Goal: Information Seeking & Learning: Learn about a topic

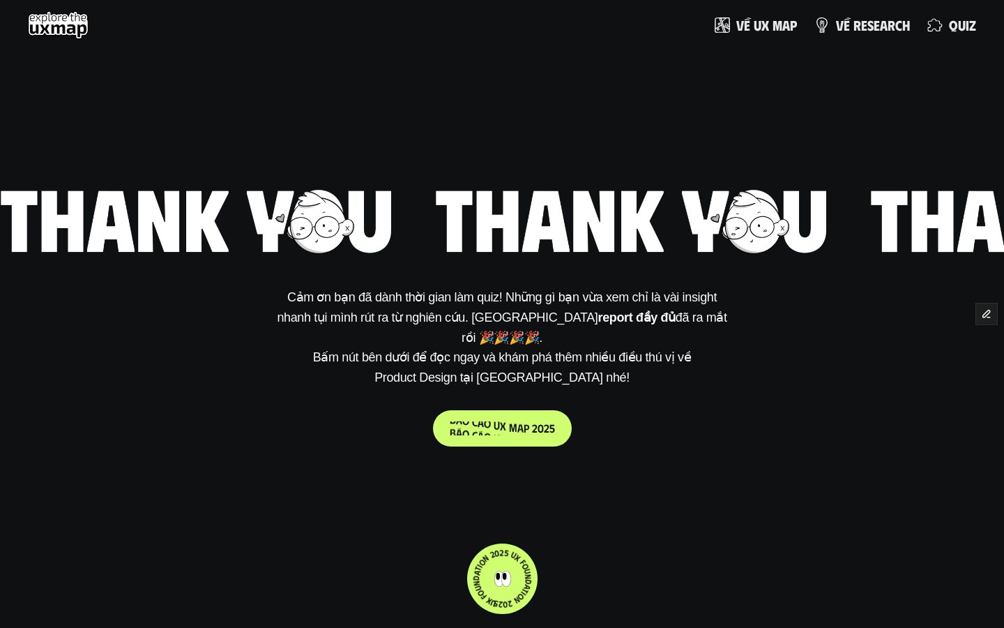
click at [490, 421] on p "b á o c á o u x m a p 2 0 2 5" at bounding box center [502, 427] width 105 height 13
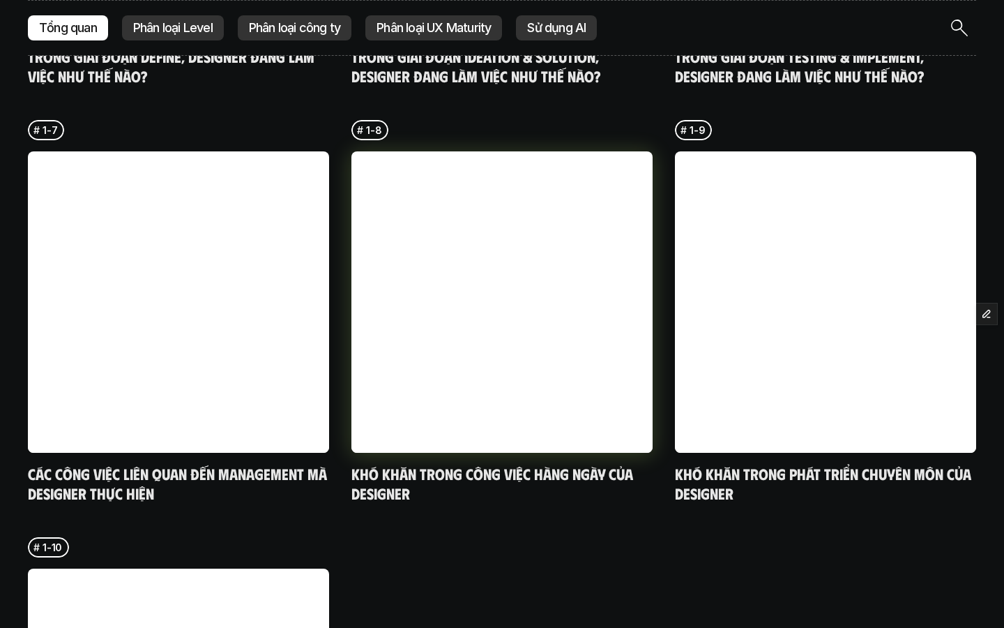
scroll to position [4323, 0]
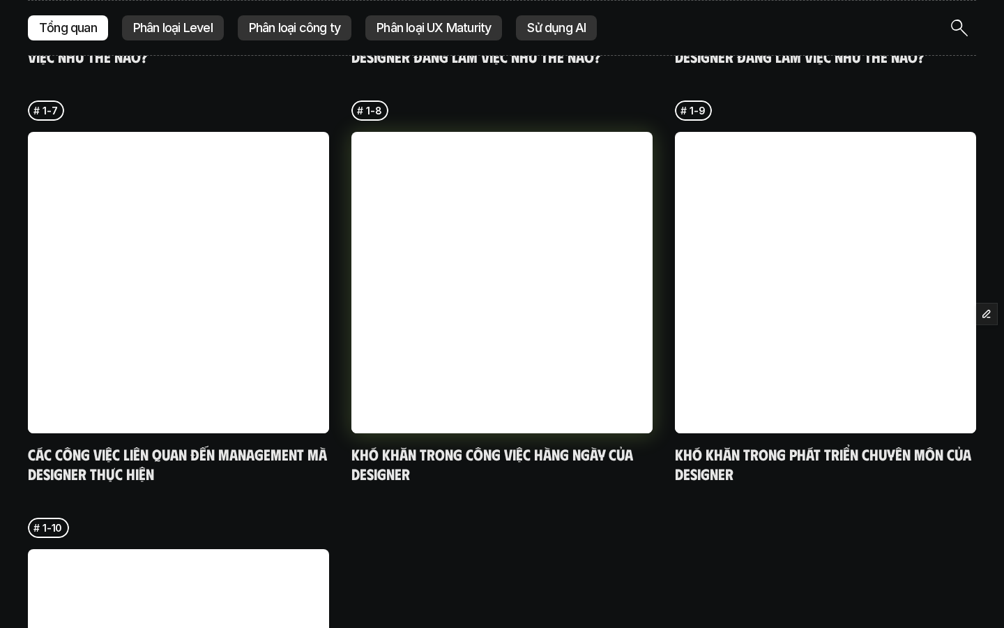
click at [469, 444] on h5 "Khó khăn trong công việc hàng ngày của designer" at bounding box center [501, 463] width 301 height 38
click at [440, 444] on h5 "Khó khăn trong công việc hàng ngày của designer" at bounding box center [501, 463] width 301 height 38
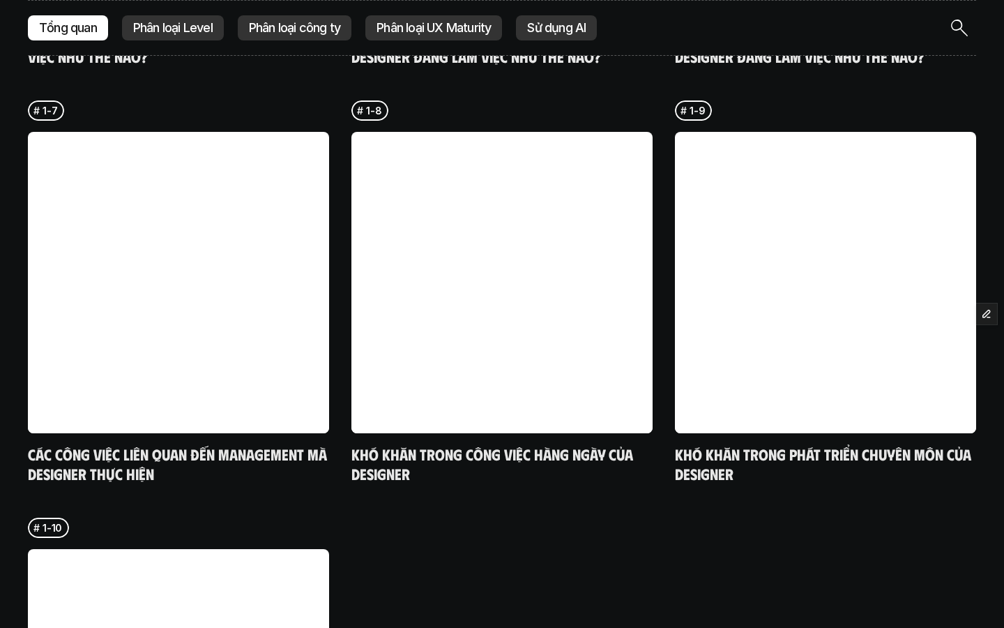
click at [433, 453] on div "# 1-1 Loại yêu cầu công việc mà designer nhận được # 1-2 Designer thường nhận y…" at bounding box center [502, 73] width 948 height 1614
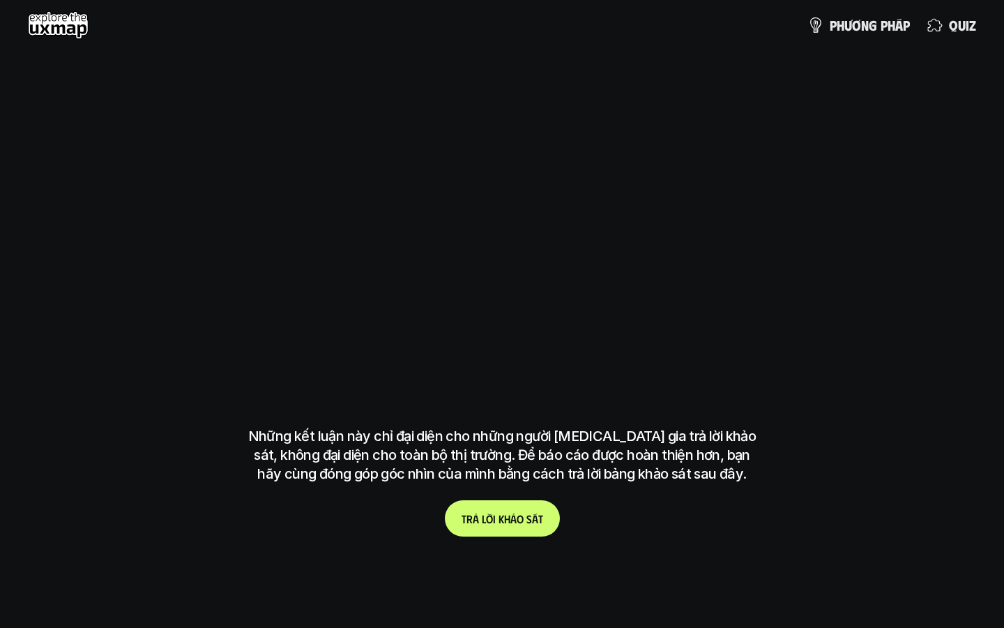
scroll to position [4323, 0]
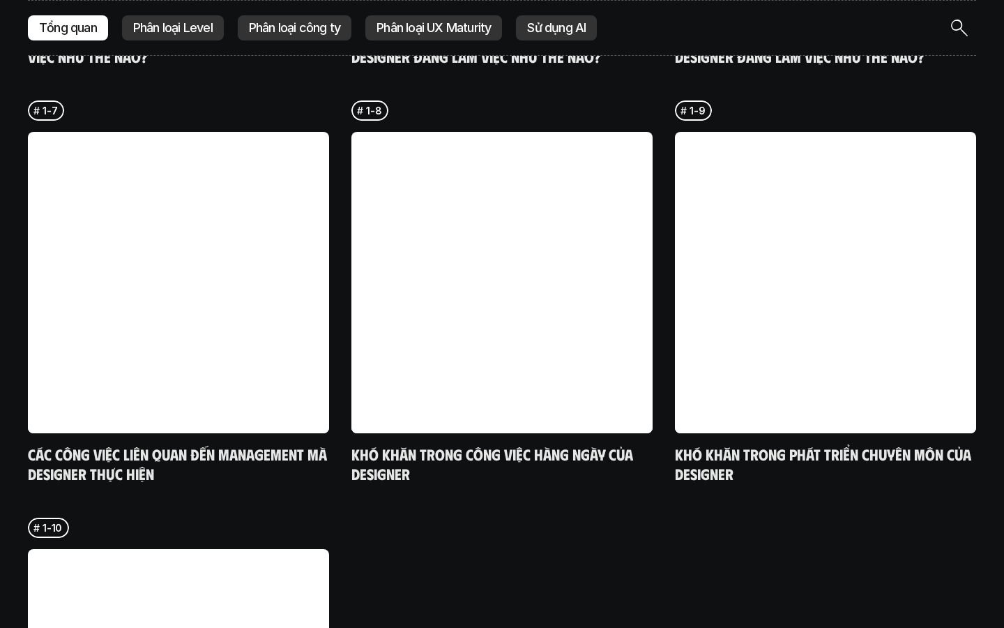
click at [472, 444] on h5 "Khó khăn trong công việc hàng ngày của designer" at bounding box center [501, 463] width 301 height 38
click at [463, 444] on h5 "Khó khăn trong công việc hàng ngày của designer" at bounding box center [501, 463] width 301 height 38
click at [369, 103] on p "1-8" at bounding box center [373, 110] width 15 height 15
click at [411, 208] on link at bounding box center [501, 282] width 301 height 301
click at [406, 100] on div "# 1-8 Khó khăn trong công việc hàng ngày của designer" at bounding box center [501, 291] width 301 height 382
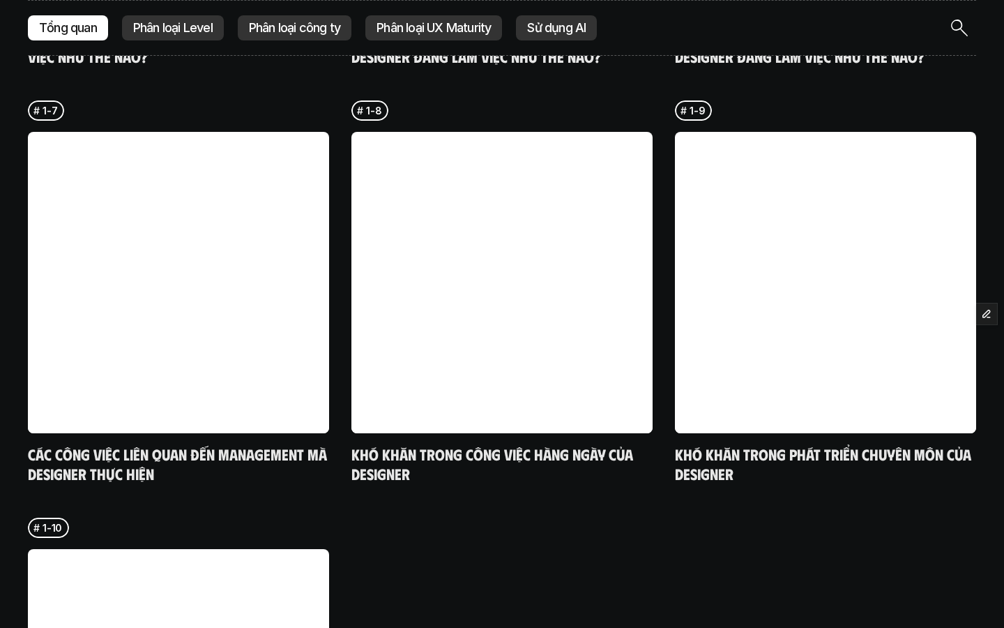
click at [377, 100] on div "# 1-8" at bounding box center [369, 110] width 37 height 20
click at [374, 207] on link at bounding box center [501, 282] width 301 height 301
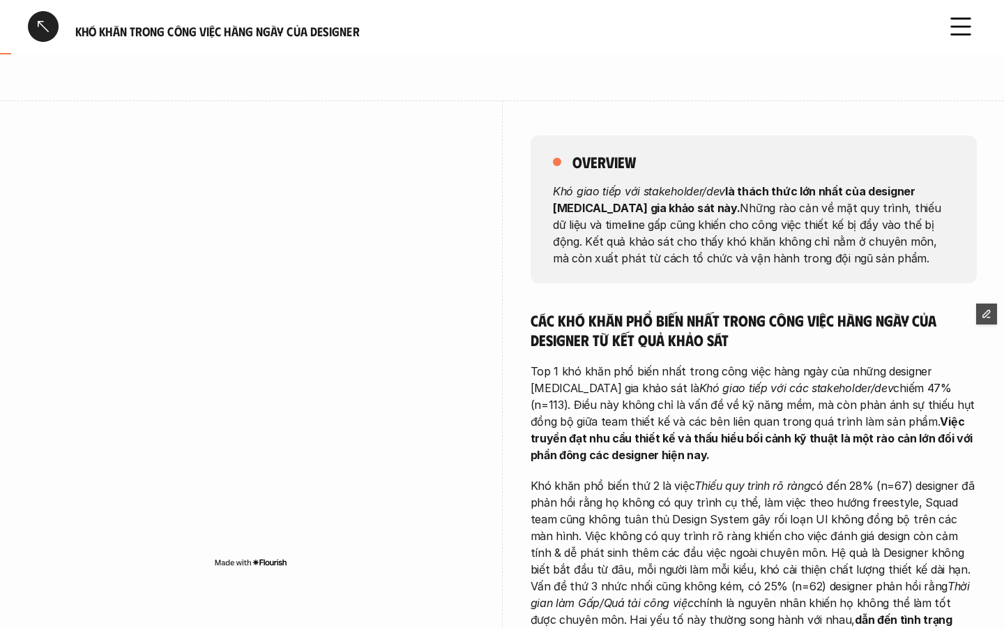
scroll to position [109, 0]
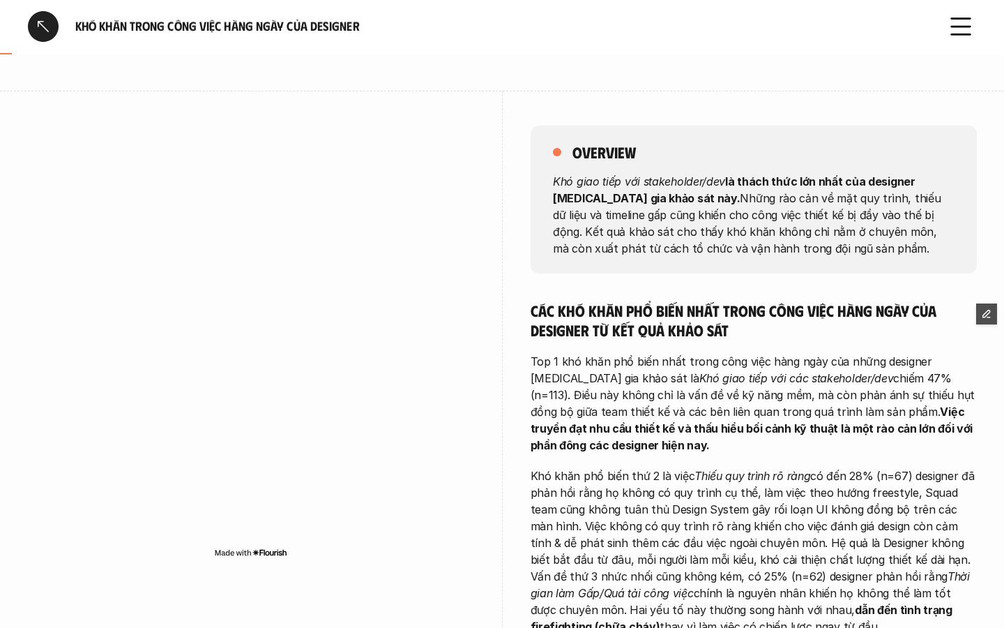
click at [45, 31] on div at bounding box center [43, 26] width 31 height 31
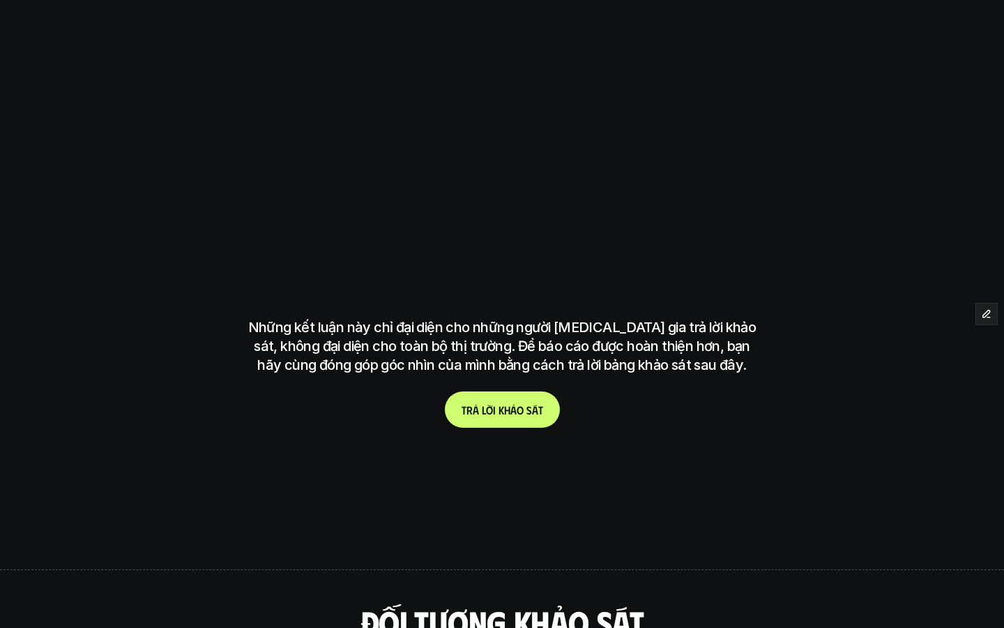
scroll to position [3397, 0]
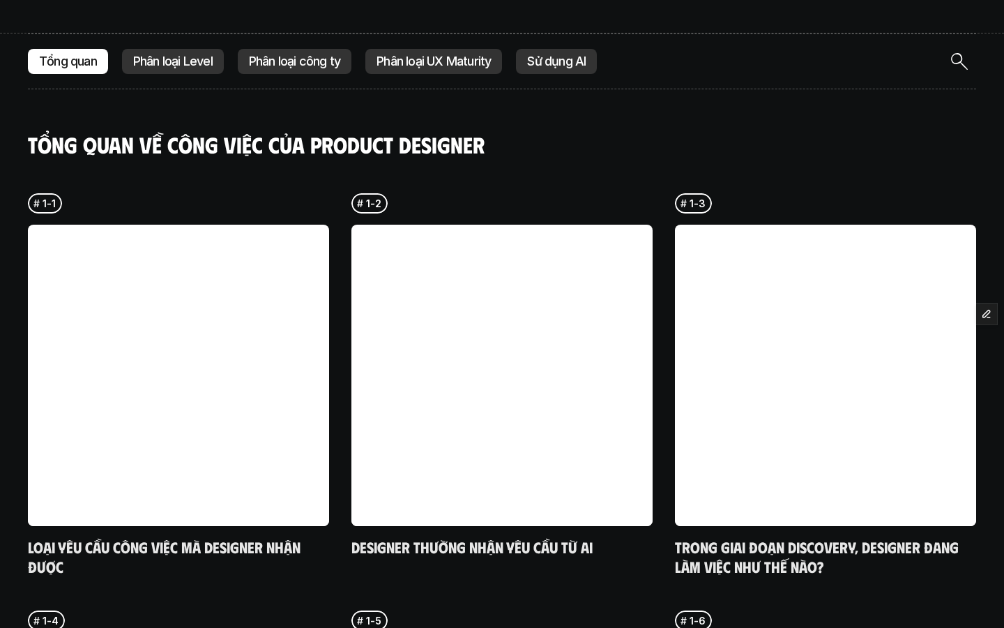
click at [188, 42] on div "Tổng quan Phân loại Level Phân loại công ty Phân loại UX Maturity Sử dụng AI" at bounding box center [502, 61] width 948 height 56
click at [190, 49] on div "Phân loại Level" at bounding box center [173, 61] width 102 height 25
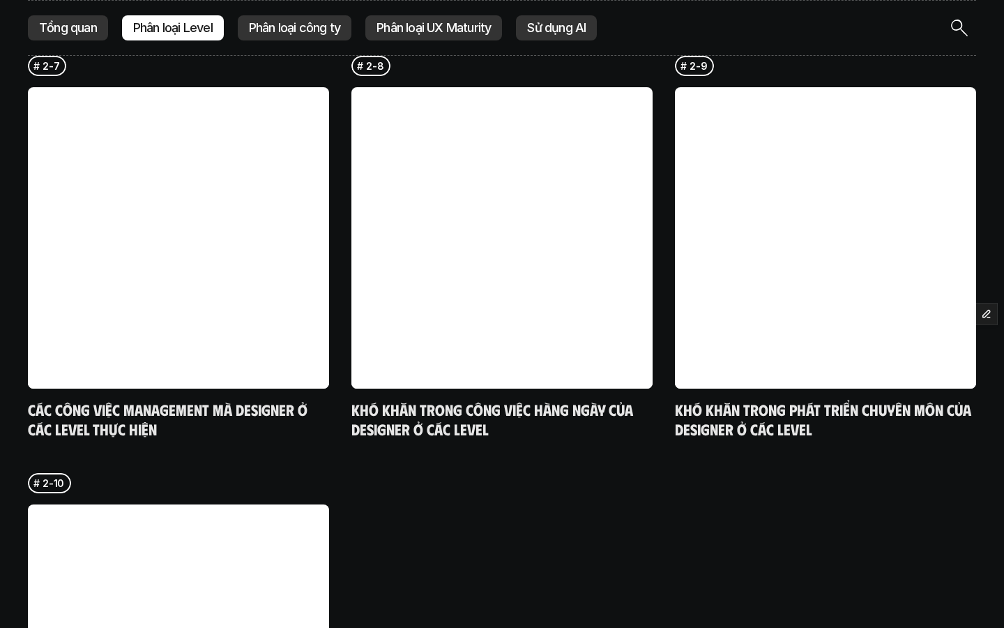
scroll to position [4389, 0]
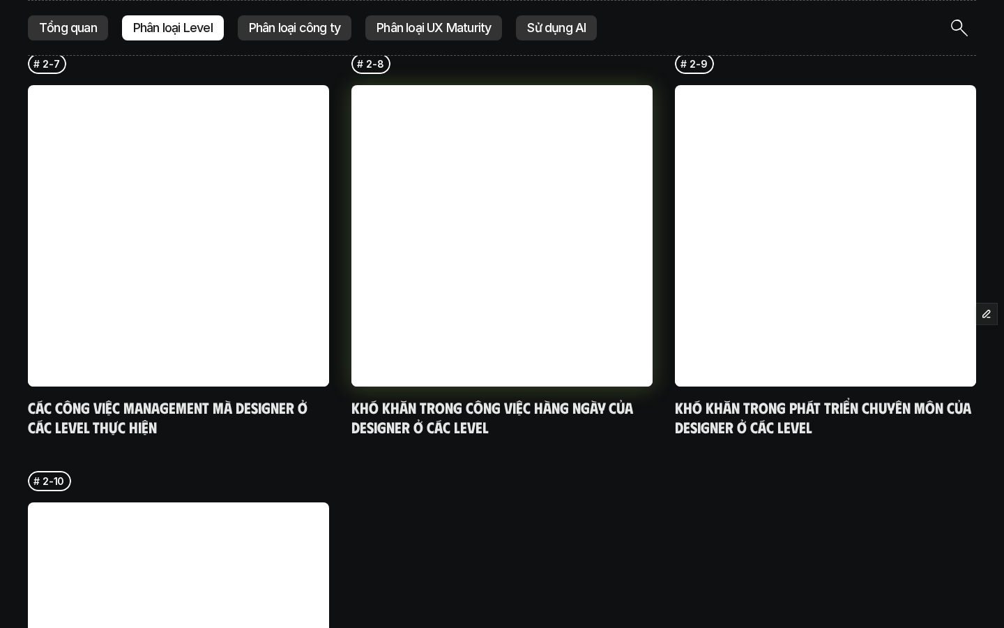
click at [437, 397] on h5 "Khó khăn trong công việc hàng ngày của designer ở các level" at bounding box center [501, 416] width 301 height 38
click at [437, 322] on link at bounding box center [501, 235] width 301 height 301
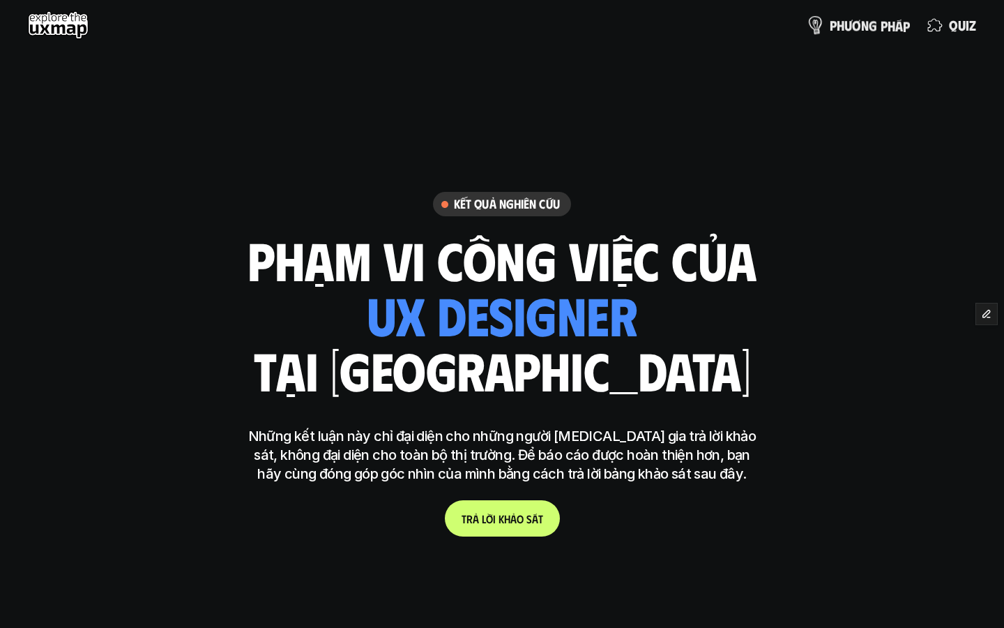
click at [851, 26] on p "p h ư ơ n g p h á p" at bounding box center [870, 24] width 80 height 15
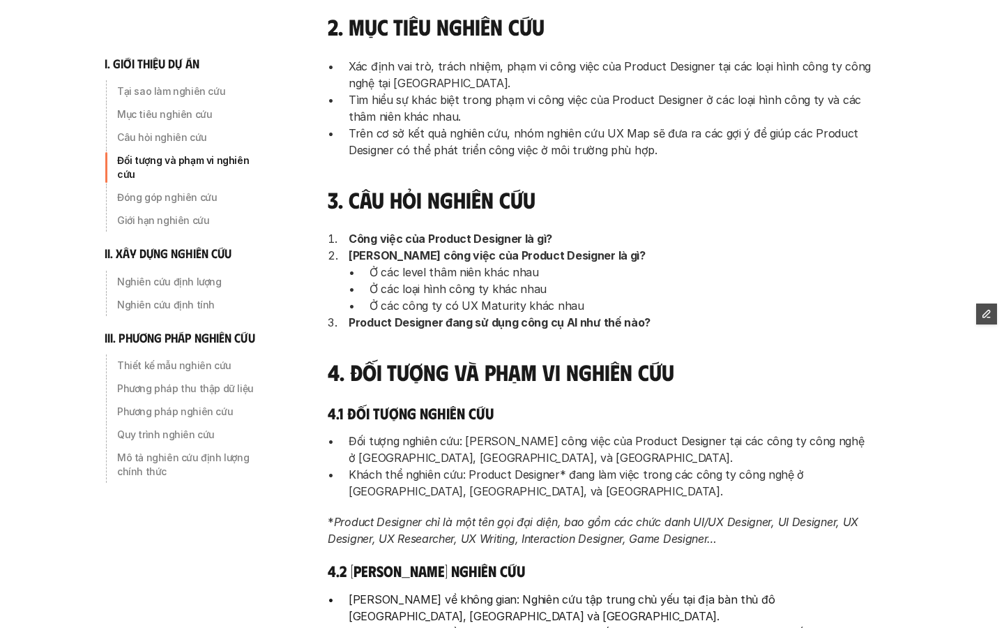
scroll to position [504, 0]
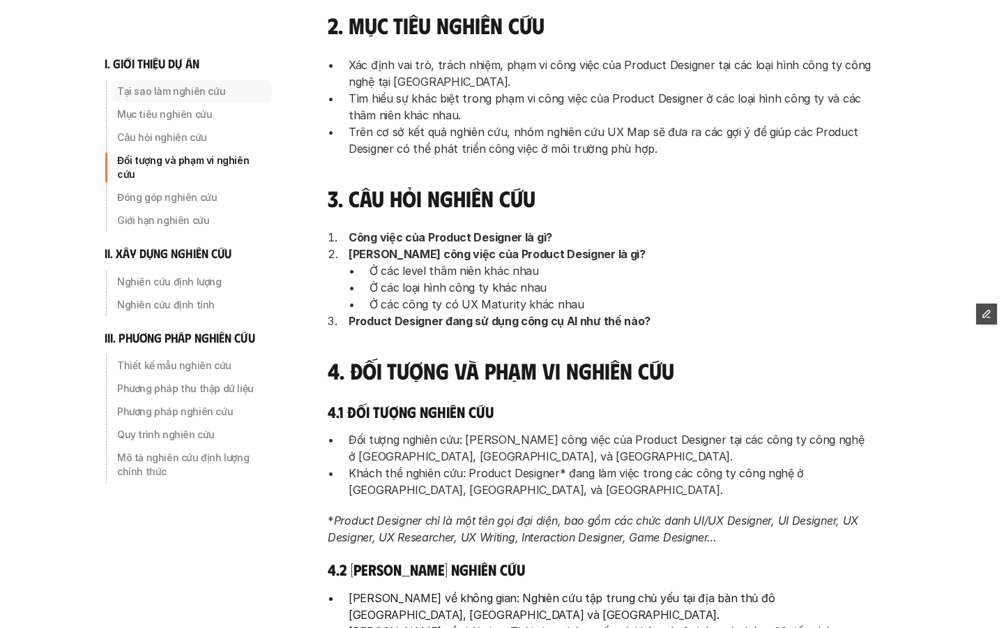
click at [155, 90] on p "Tại sao làm nghiên cứu" at bounding box center [191, 91] width 149 height 14
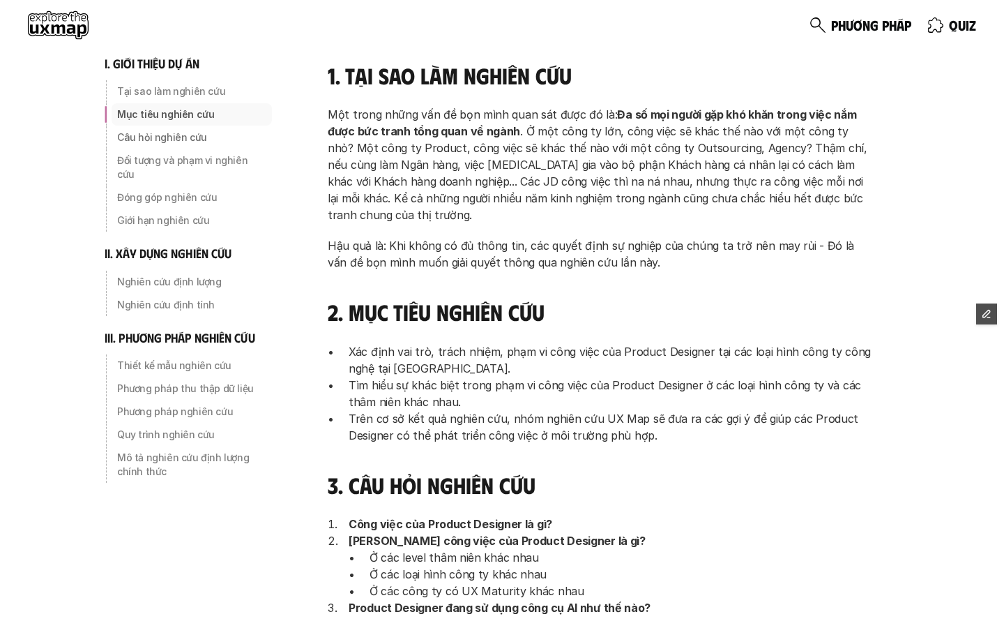
scroll to position [211, 0]
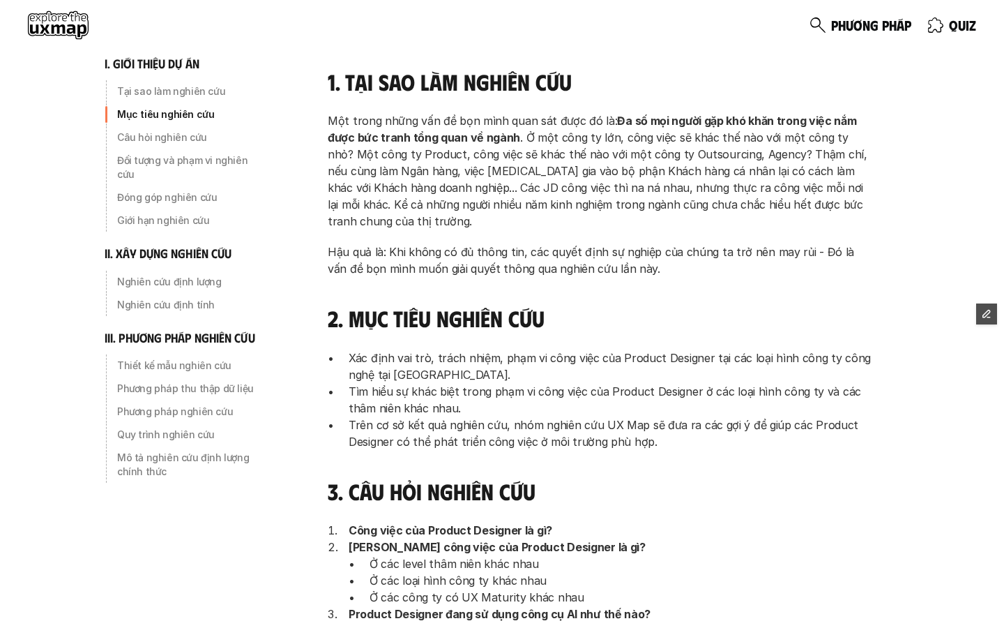
click at [169, 70] on h6 "i. giới thiệu dự án" at bounding box center [152, 64] width 95 height 16
click at [71, 22] on use at bounding box center [58, 25] width 61 height 28
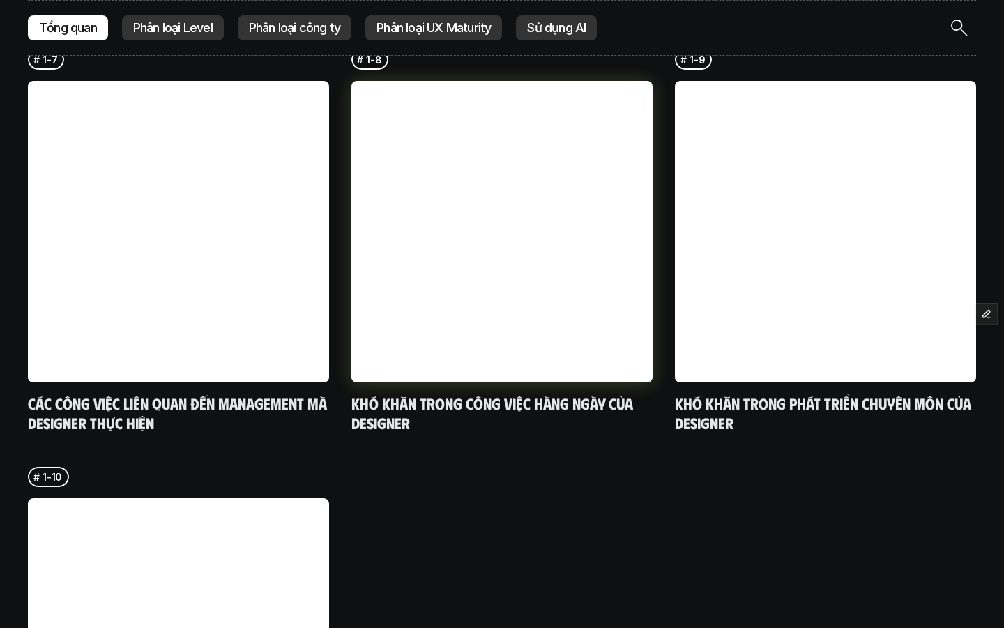
scroll to position [4501, 0]
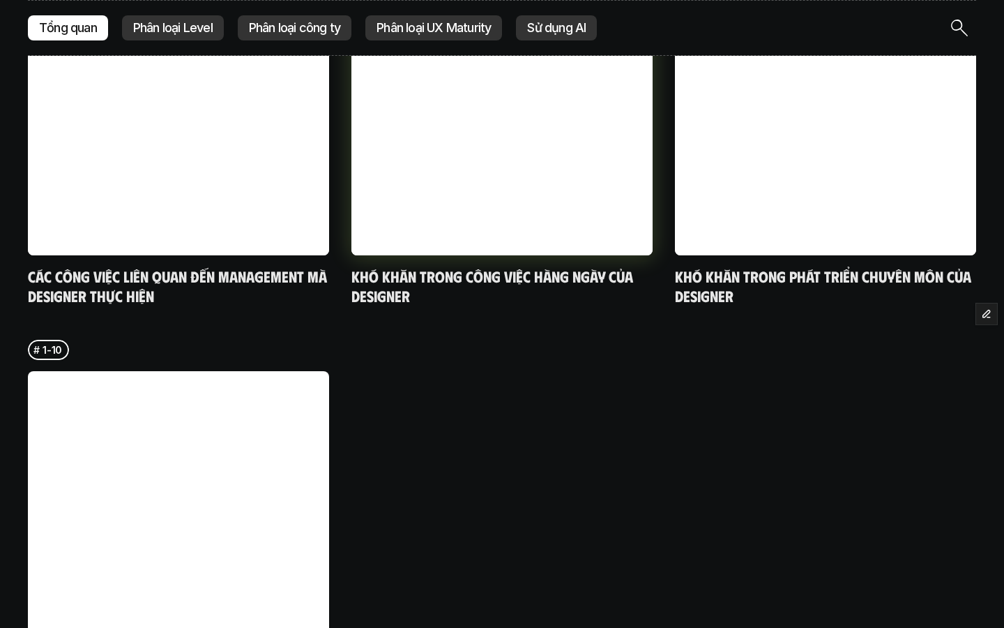
click at [495, 266] on h5 "Khó khăn trong công việc hàng ngày của designer" at bounding box center [501, 285] width 301 height 38
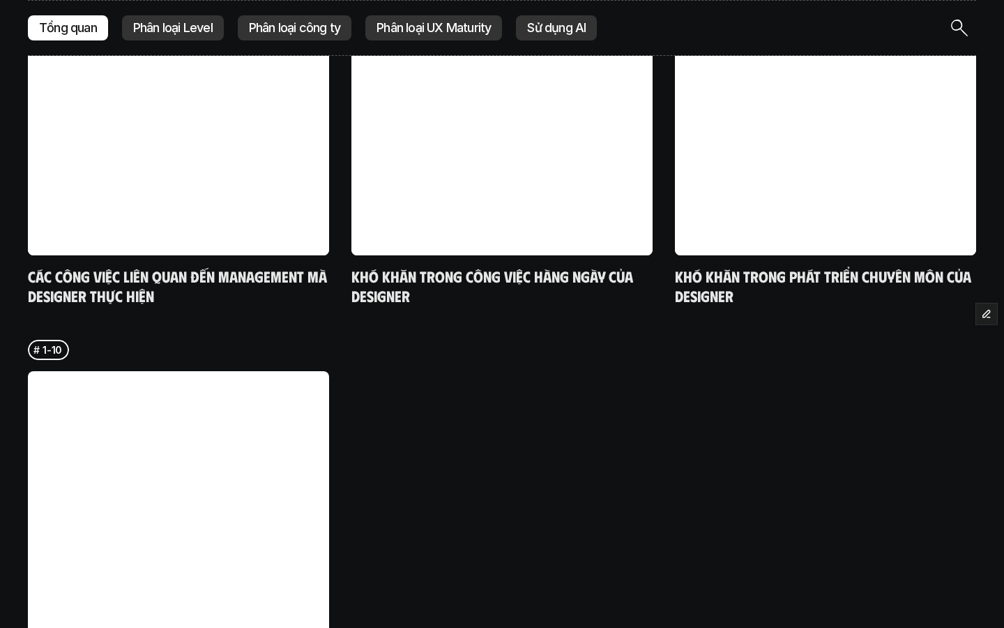
click at [177, 36] on div "Phân loại Level" at bounding box center [173, 27] width 102 height 25
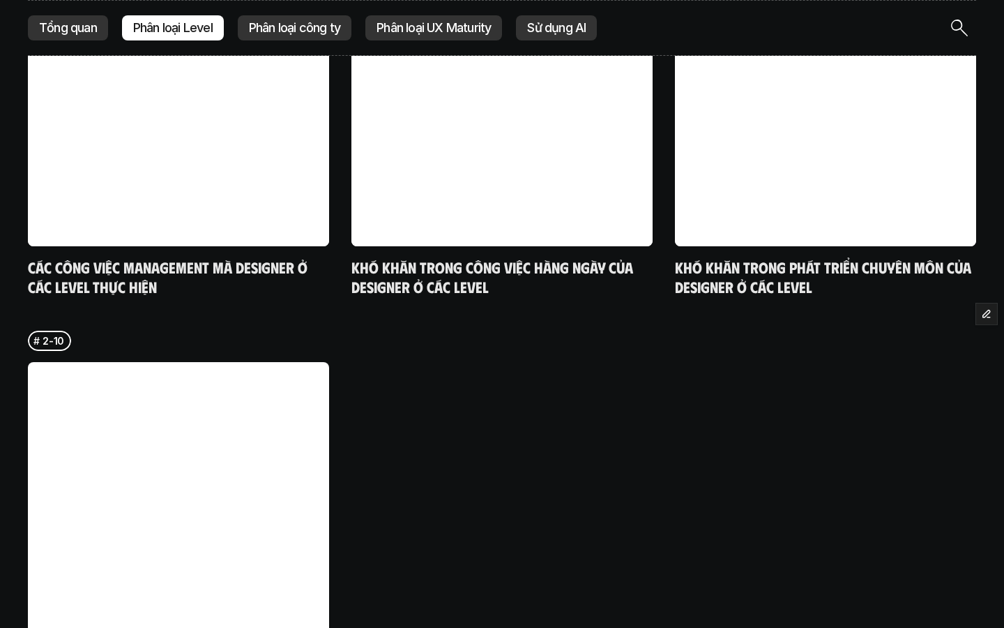
scroll to position [4544, 0]
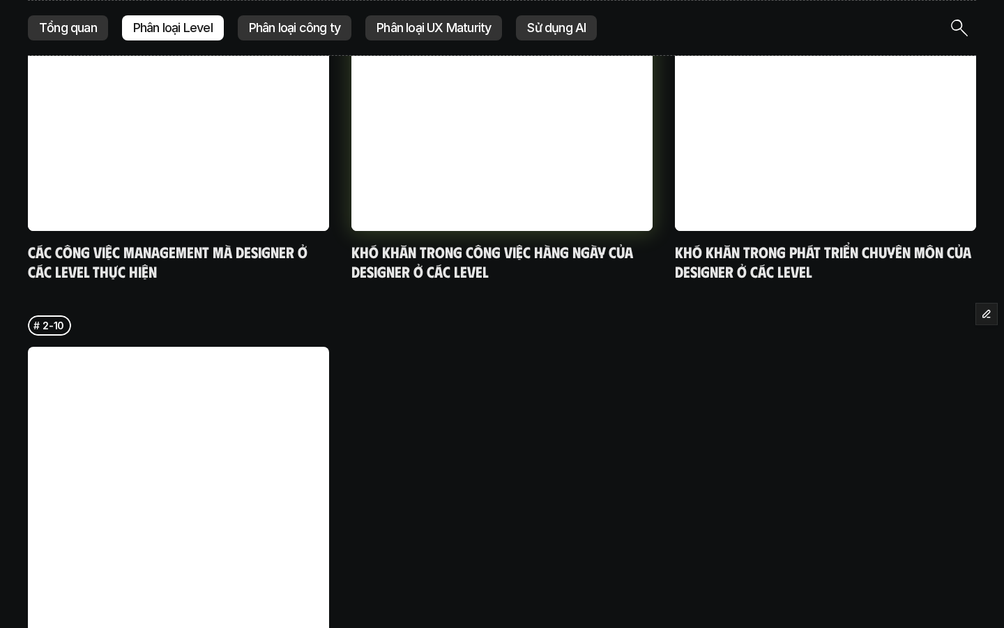
click at [445, 242] on h5 "Khó khăn trong công việc hàng ngày của designer ở các level" at bounding box center [501, 261] width 301 height 38
click at [459, 116] on link at bounding box center [501, 80] width 301 height 301
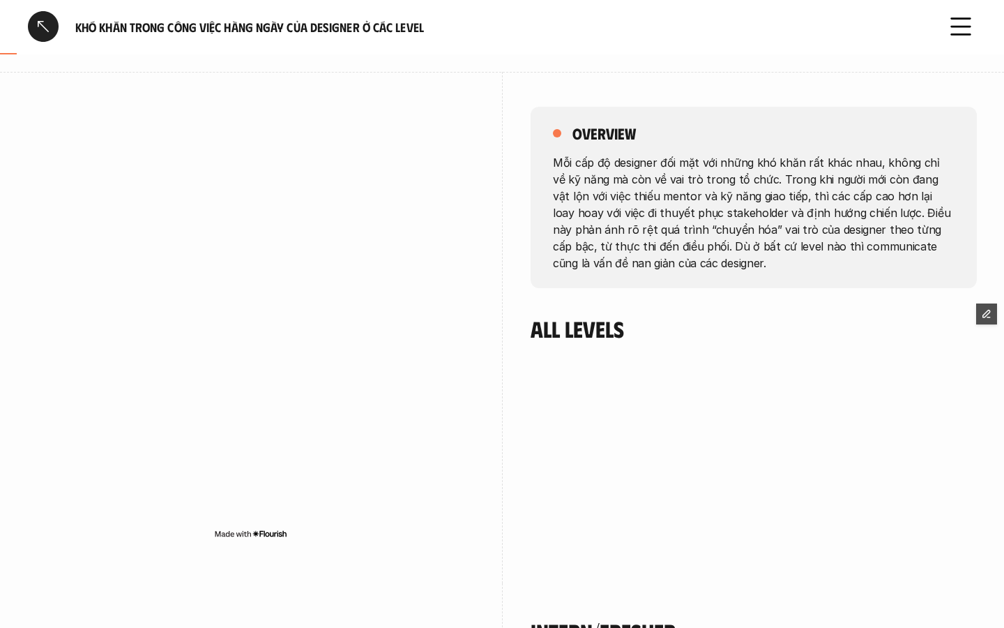
scroll to position [163, 0]
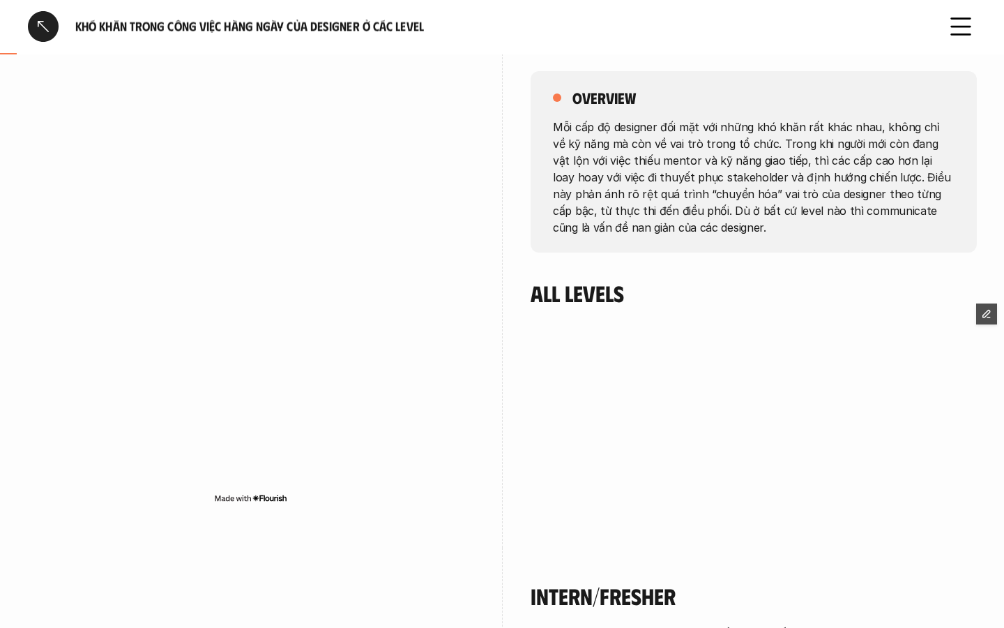
click at [43, 36] on div at bounding box center [43, 26] width 31 height 31
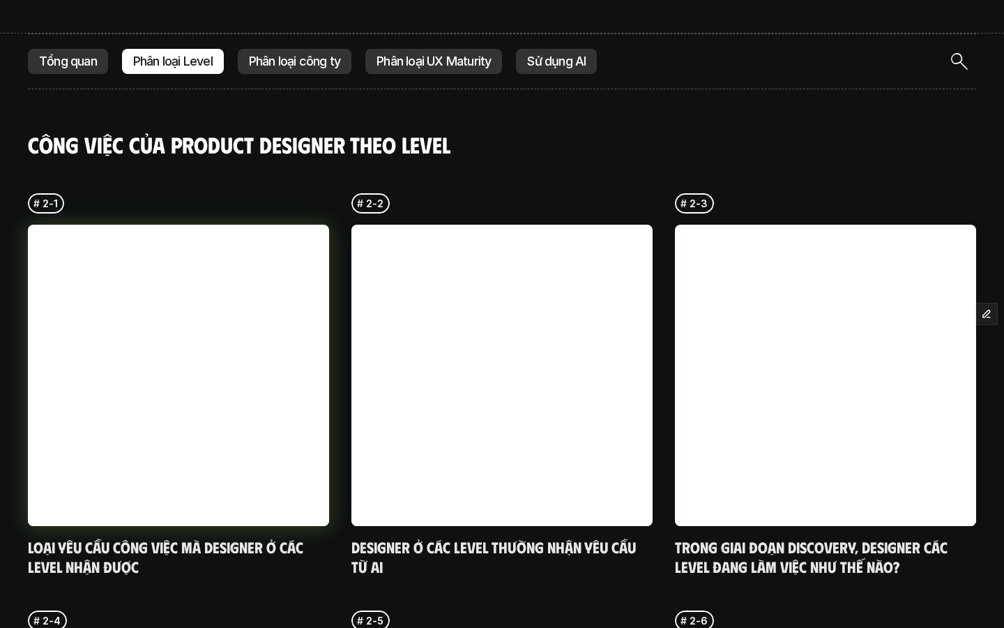
click at [55, 196] on p "2-1" at bounding box center [50, 203] width 15 height 15
click at [48, 196] on p "2-1" at bounding box center [50, 203] width 15 height 15
click at [77, 265] on link at bounding box center [178, 375] width 301 height 301
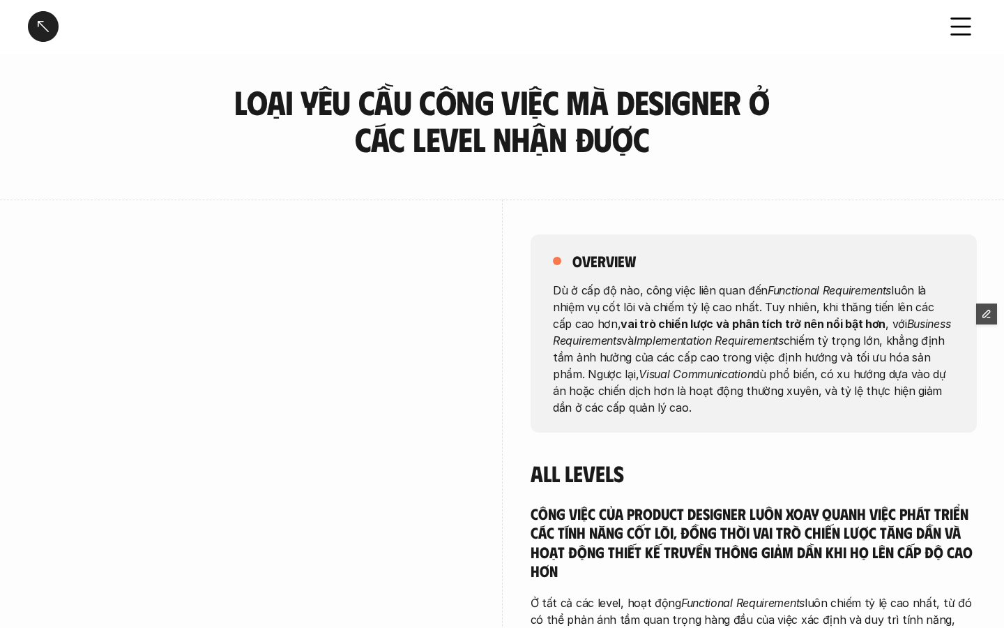
click at [39, 31] on div at bounding box center [43, 26] width 31 height 31
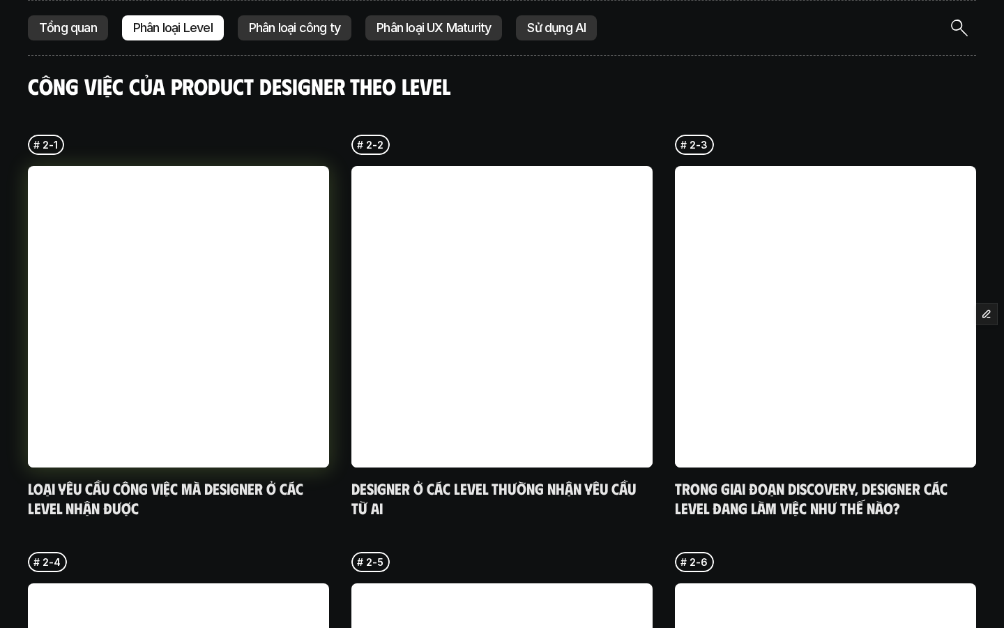
scroll to position [3468, 0]
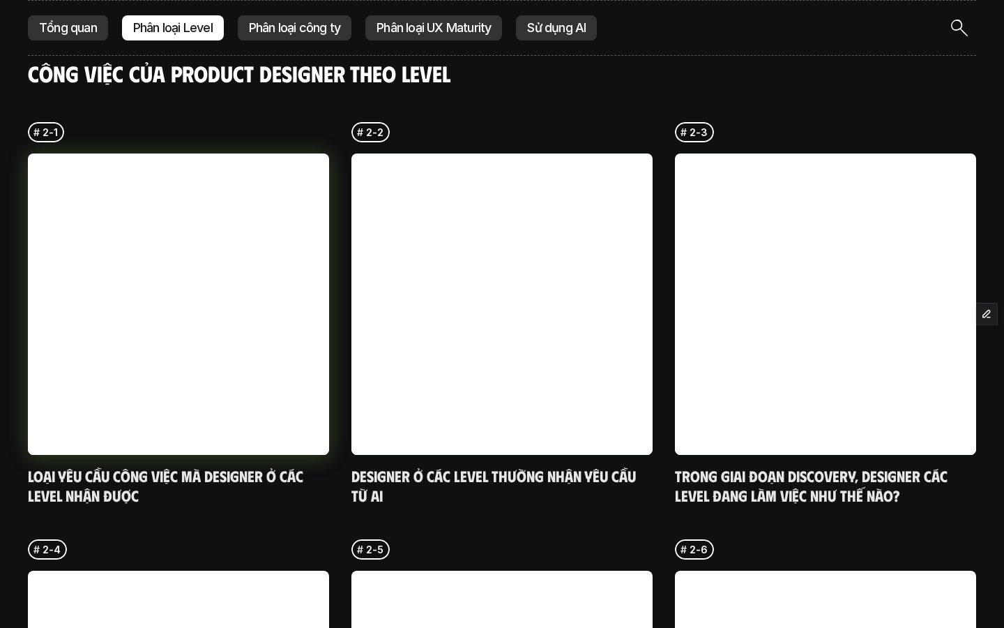
click at [99, 466] on h5 "Loại yêu cầu công việc mà designer ở các level nhận được" at bounding box center [178, 485] width 301 height 38
click at [113, 466] on h5 "Loại yêu cầu công việc mà designer ở các level nhận được" at bounding box center [178, 485] width 301 height 38
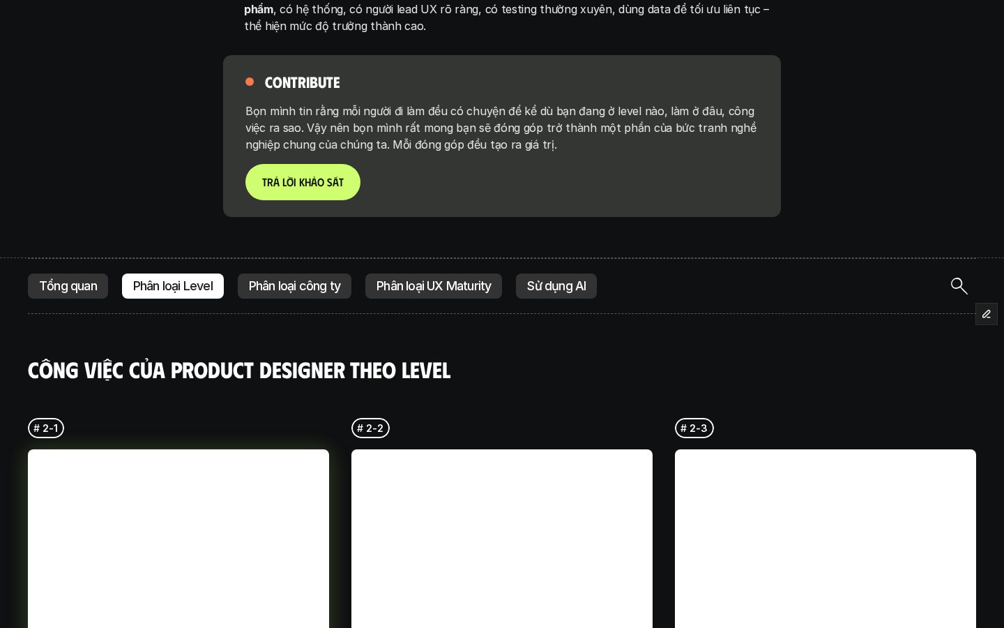
scroll to position [3082, 0]
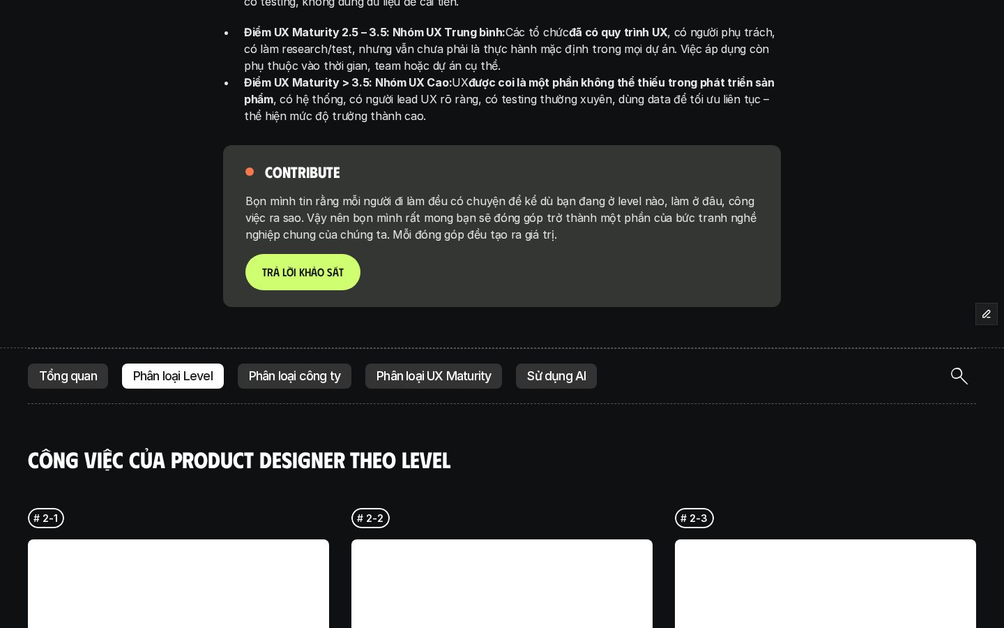
click at [462, 363] on div "Phân loại UX Maturity" at bounding box center [433, 375] width 137 height 25
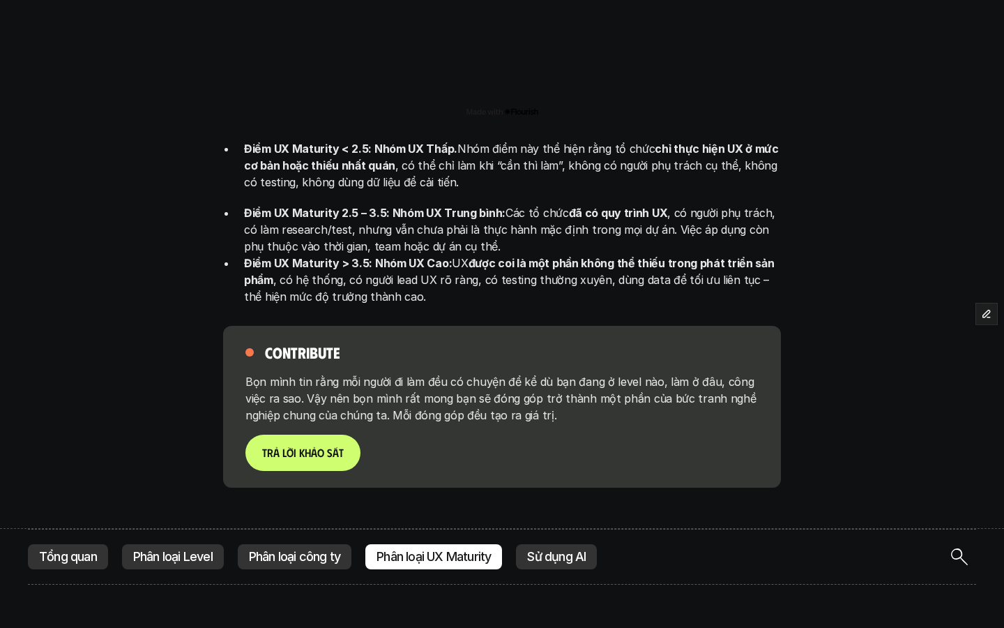
scroll to position [3074, 0]
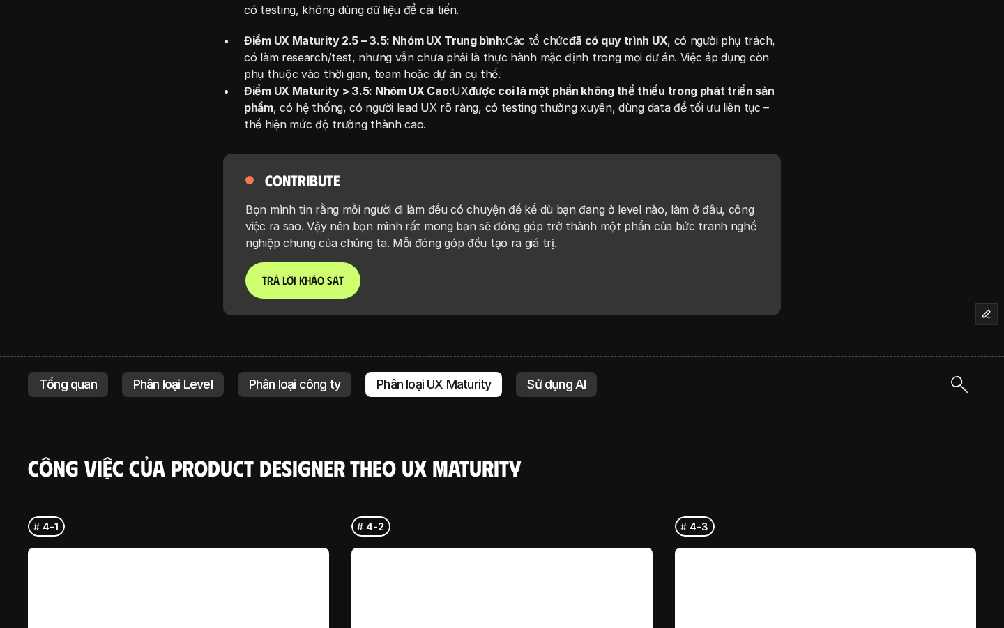
click at [321, 261] on link "T r ả l ờ i k h ả o s á t" at bounding box center [302, 279] width 115 height 36
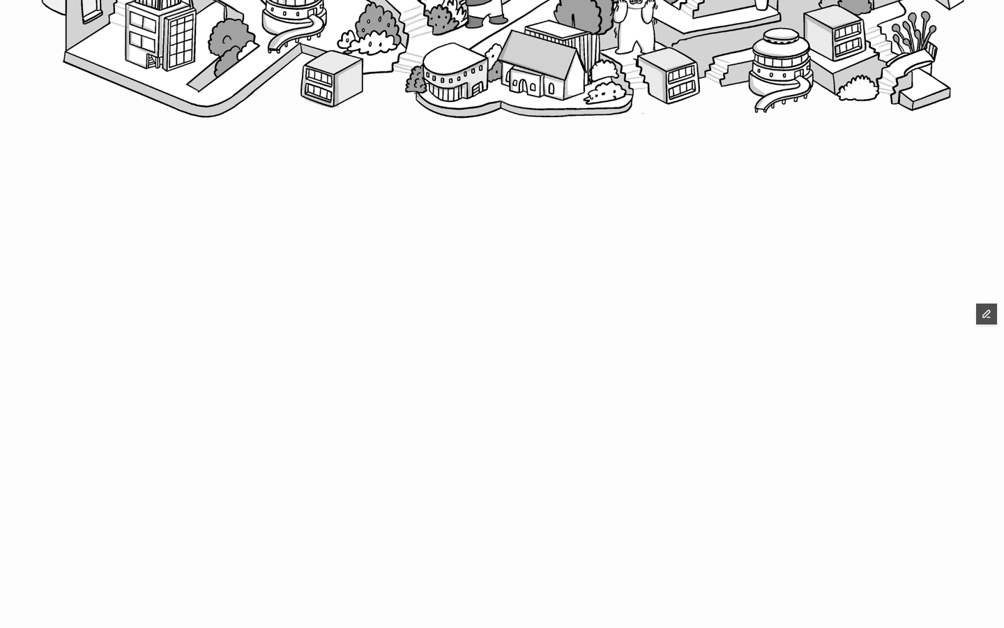
scroll to position [971, 0]
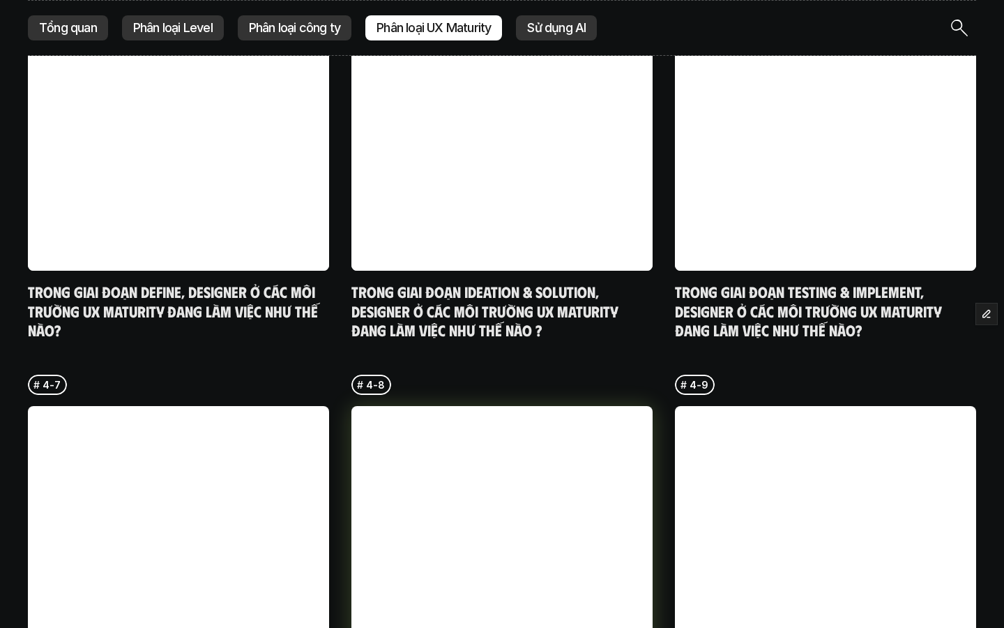
scroll to position [3554, 0]
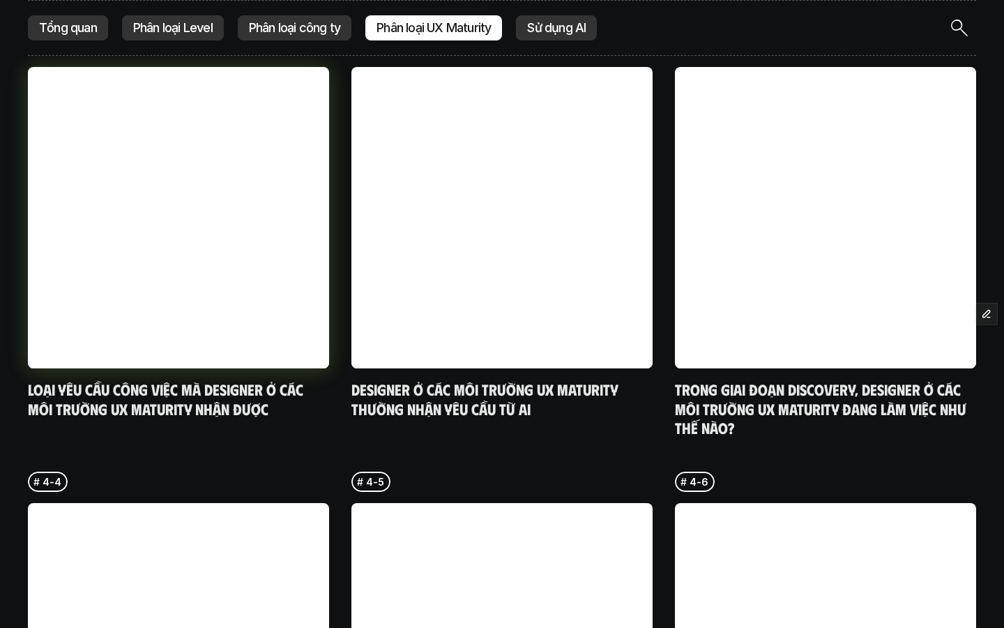
click at [130, 307] on link at bounding box center [178, 217] width 301 height 301
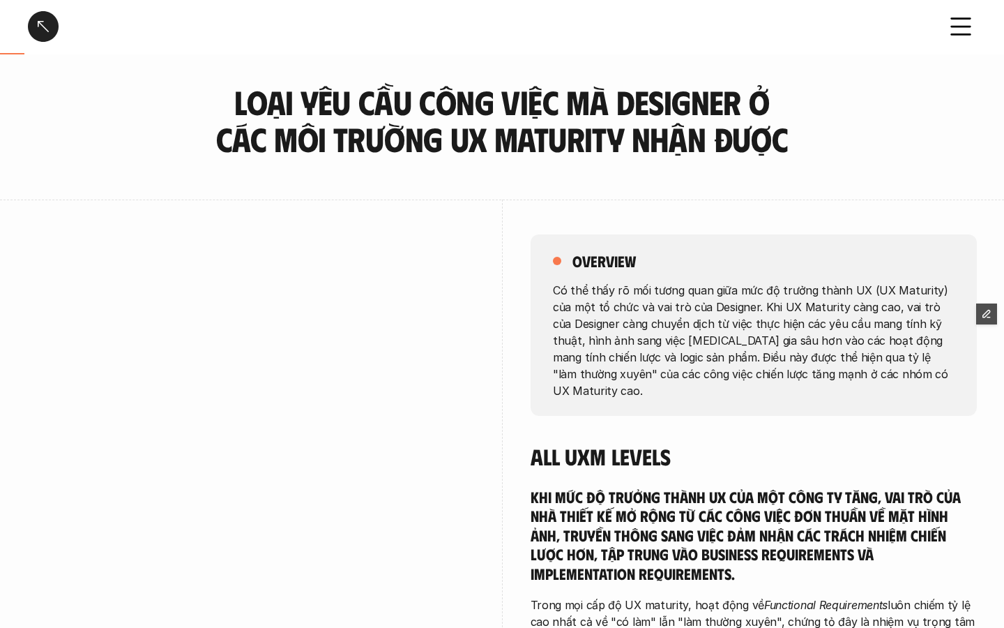
click at [50, 30] on div at bounding box center [43, 26] width 31 height 31
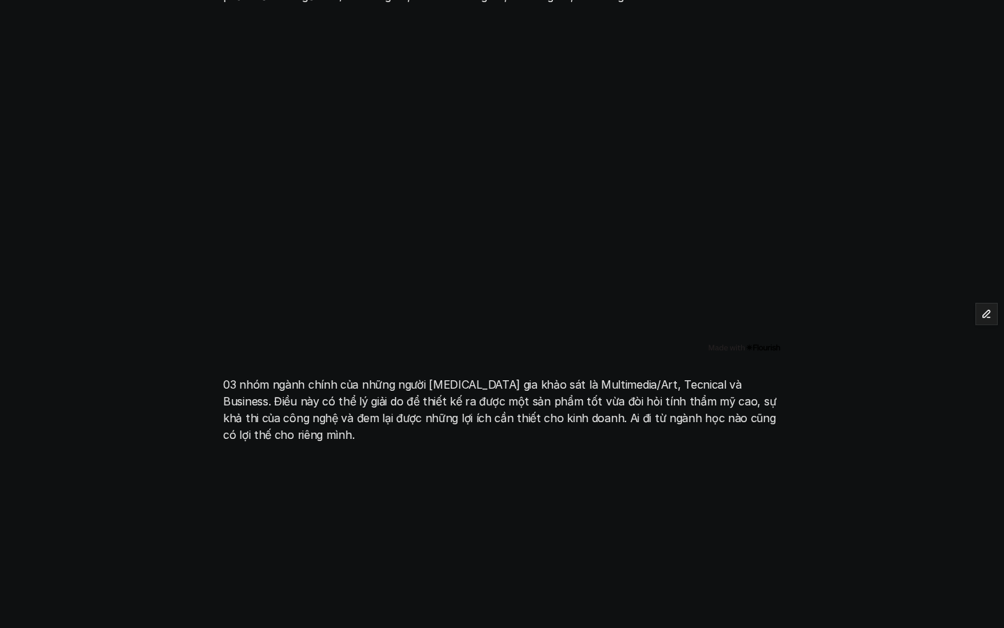
scroll to position [853, 0]
